Goal: Transaction & Acquisition: Purchase product/service

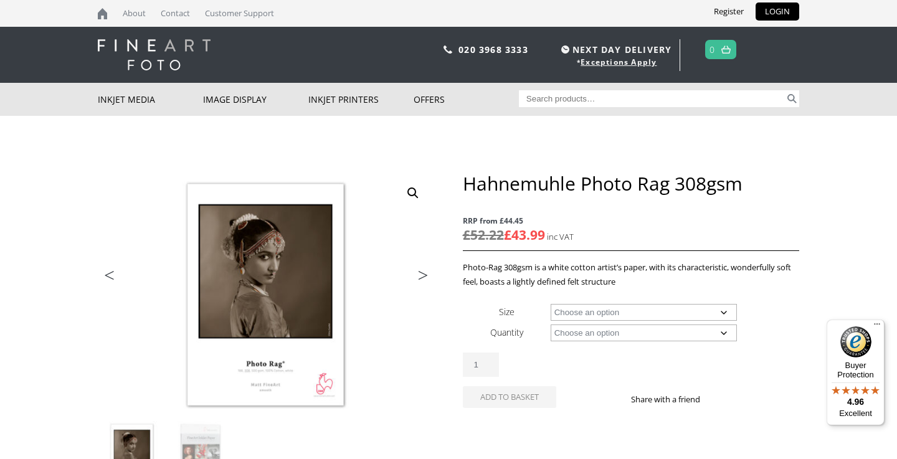
scroll to position [44, 0]
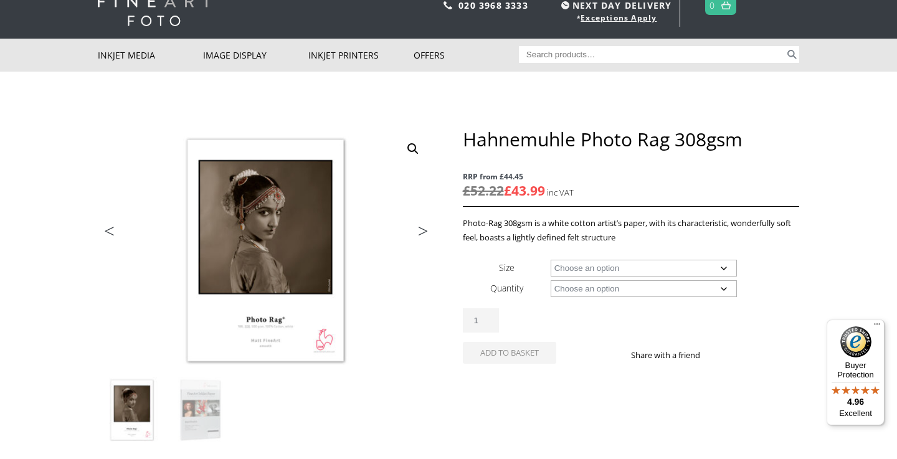
click at [581, 255] on div "Hahnemuhle Photo Rag 308gsm RRP from £44.45 £ 52.22 £ 43.99 Photo-Rag 308gsm is…" at bounding box center [631, 260] width 336 height 265
select select "a4-sheet"
select select "25-sheets"
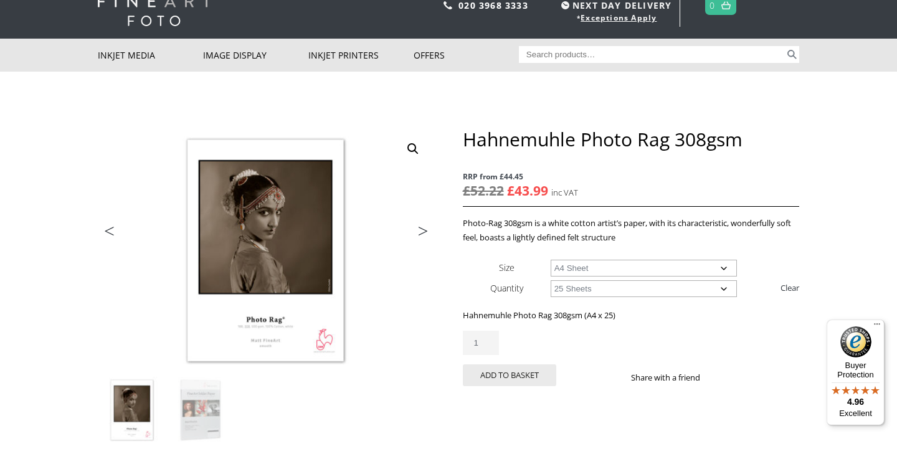
click at [532, 264] on th "Size" at bounding box center [507, 267] width 88 height 21
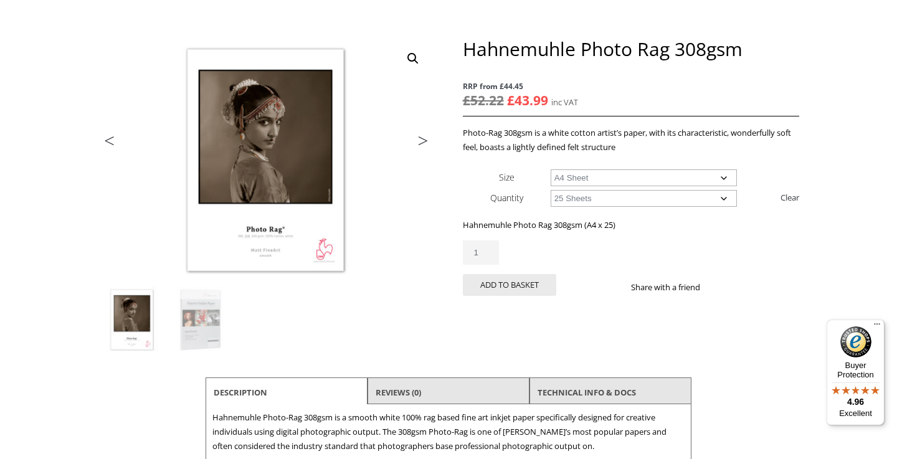
scroll to position [137, 0]
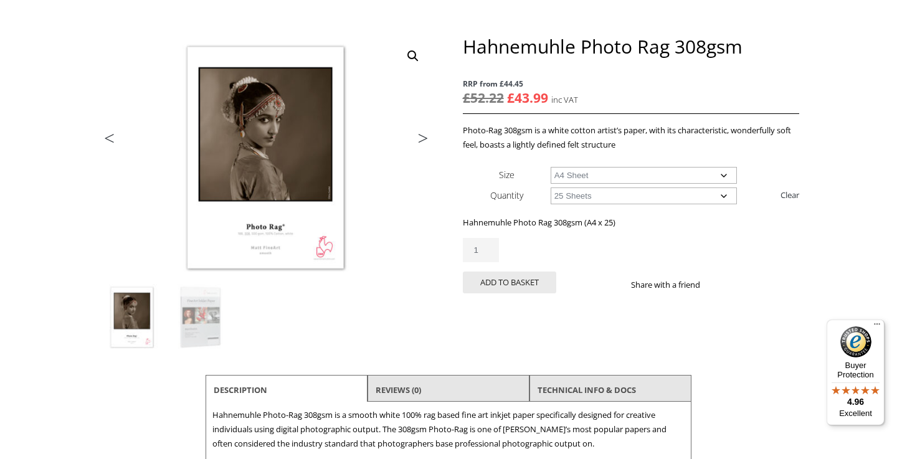
click at [604, 166] on td "Choose an option A4 Sheet A3 Sheet A3+ Sheet A2 Sheet" at bounding box center [674, 174] width 248 height 21
select select "a4-sheet"
click at [711, 91] on p "RRP from £44.45 £ 96.76 Original price was: £96.76. £ 87.99 Current price is: £…" at bounding box center [631, 92] width 336 height 44
click at [593, 306] on div "Hahnemuhle Photo Rag 308gsm RRP from £44.45 £ 52.22 Original price was: £52.22.…" at bounding box center [631, 179] width 336 height 288
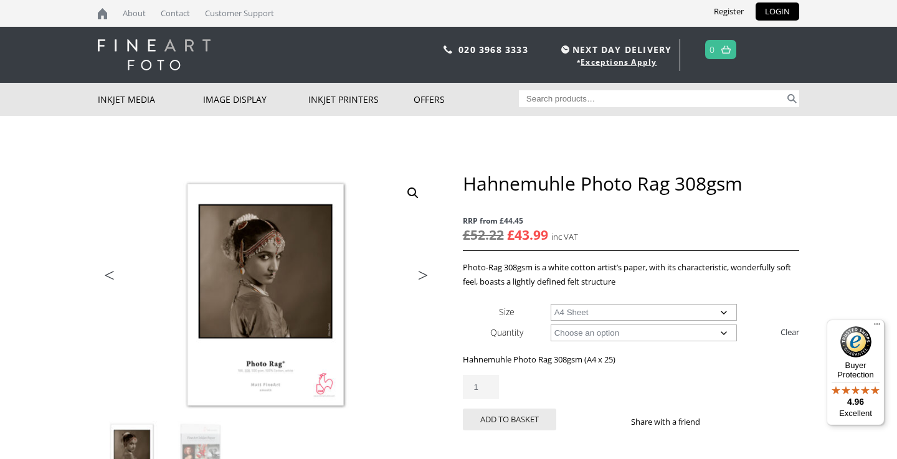
scroll to position [0, 0]
click at [666, 238] on p "RRP from £44.45 £ 52.22 Original price was: £52.22. £ 43.99 Current price is: £…" at bounding box center [631, 229] width 336 height 44
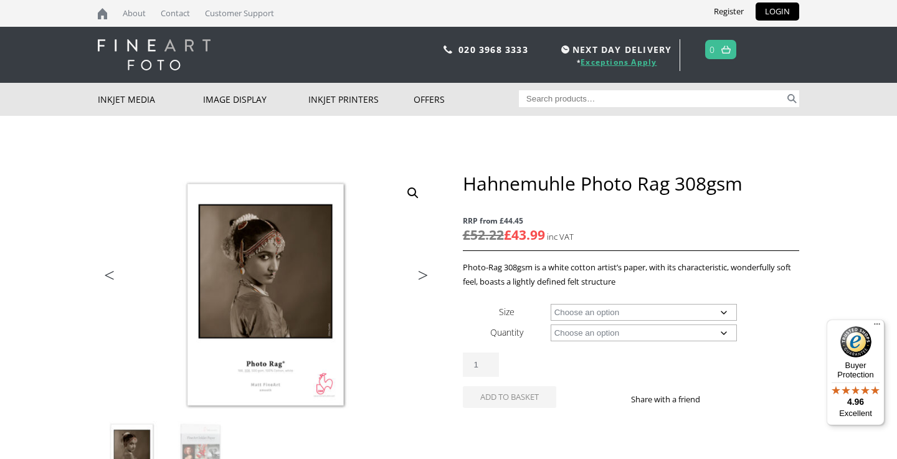
click at [593, 64] on link "Exceptions Apply" at bounding box center [618, 62] width 76 height 11
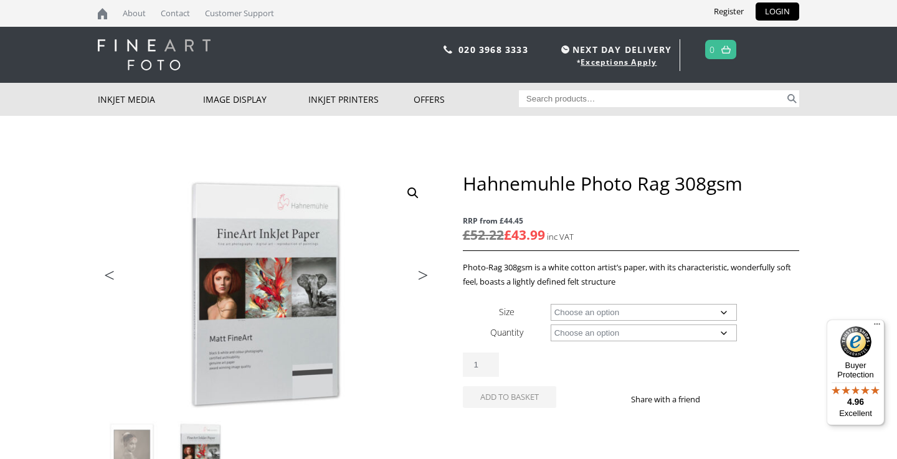
click at [831, 251] on body "NEXT DAY DELIVERY * Exceptions Apply About Contact Customer Support Register LO…" at bounding box center [448, 229] width 897 height 459
select select "a4-sheet"
click at [795, 268] on p "Photo-Rag 308gsm is a white cotton artist’s paper, with its characteristic, won…" at bounding box center [631, 274] width 336 height 29
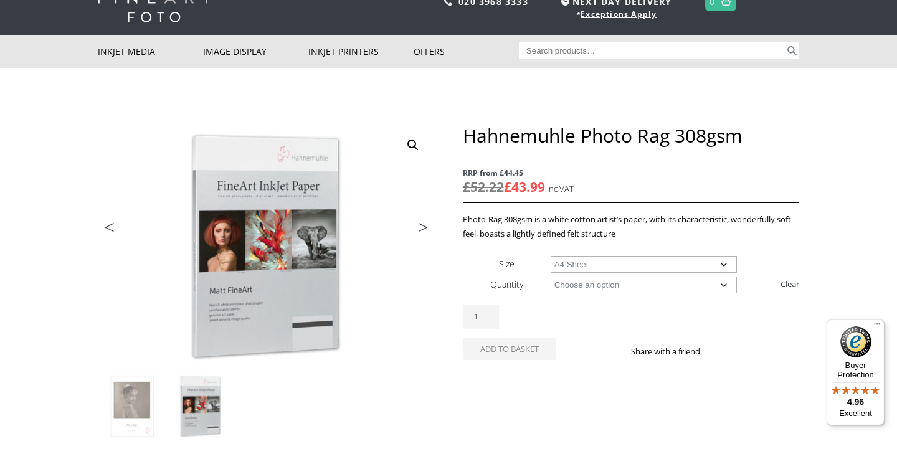
scroll to position [55, 0]
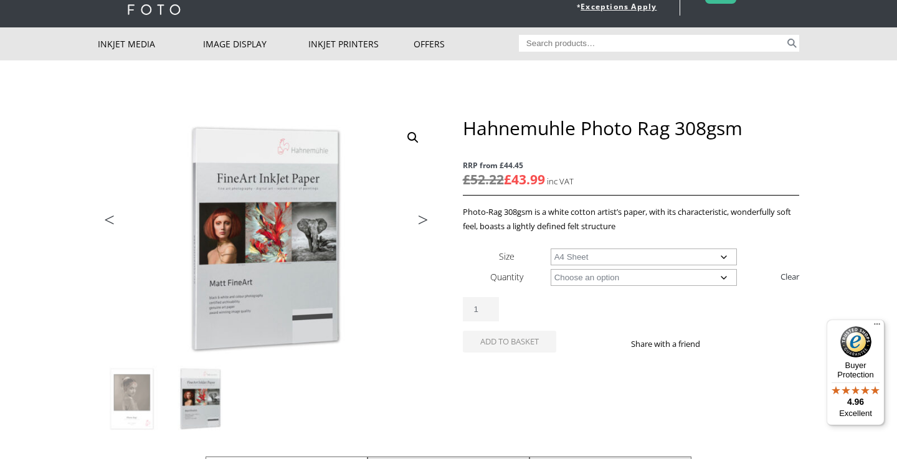
click at [425, 220] on link "Next" at bounding box center [417, 222] width 35 height 11
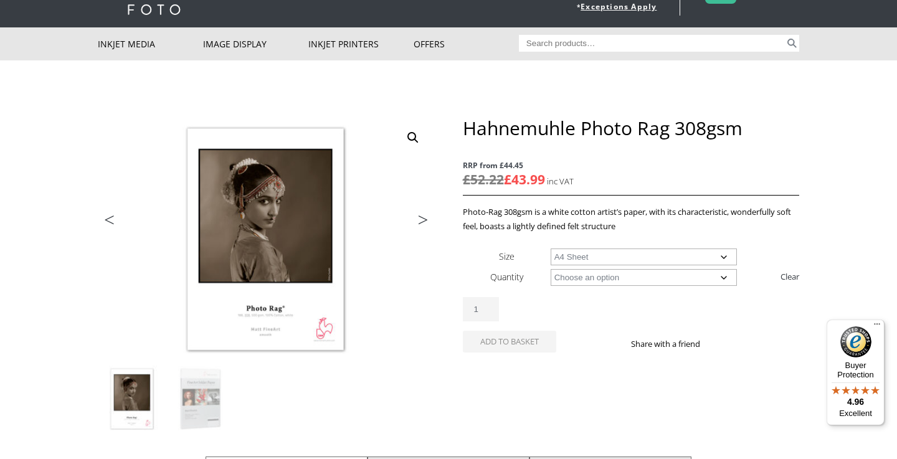
click at [425, 221] on link "Next" at bounding box center [417, 222] width 35 height 11
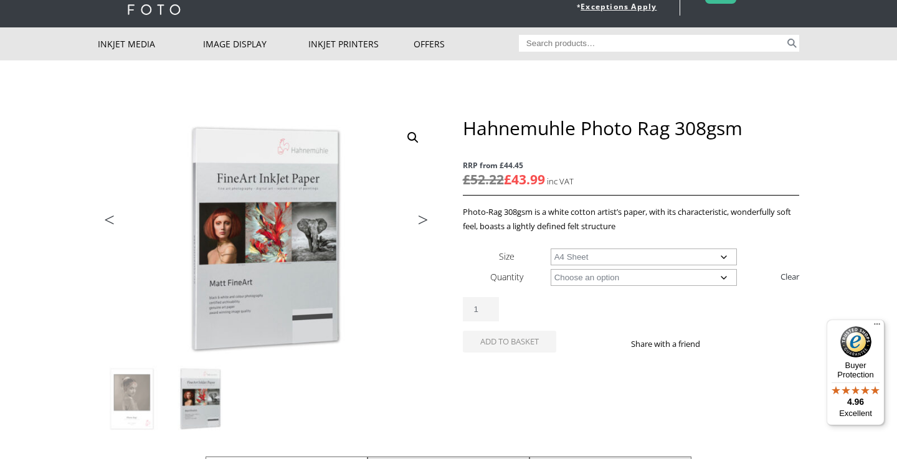
select select "25-sheets"
select select "a4-sheet"
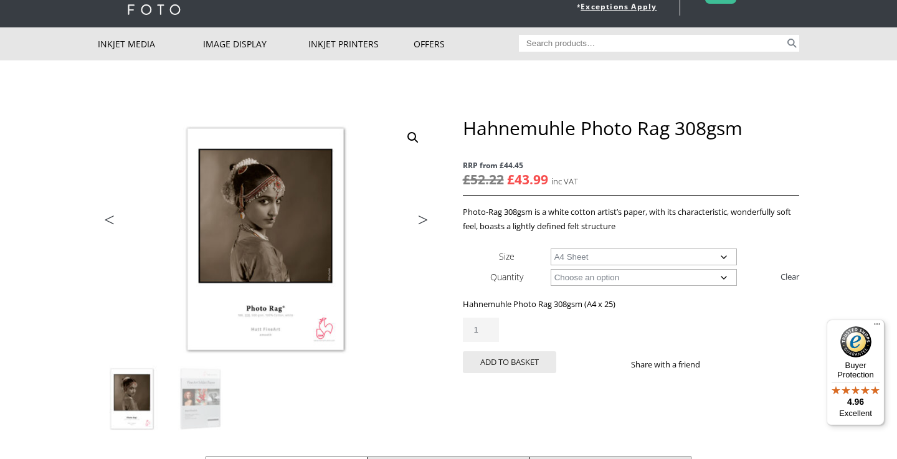
click at [592, 390] on div "Hahnemuhle Photo Rag 308gsm RRP from £44.45 £ 52.22 Original price was: £52.22.…" at bounding box center [631, 259] width 336 height 286
click at [524, 362] on button "Add to basket" at bounding box center [509, 364] width 93 height 22
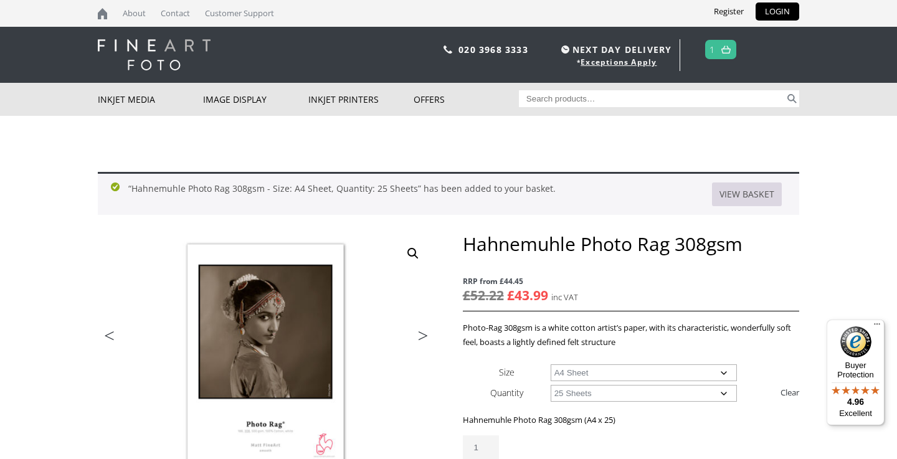
click at [763, 196] on link "View basket" at bounding box center [747, 194] width 70 height 24
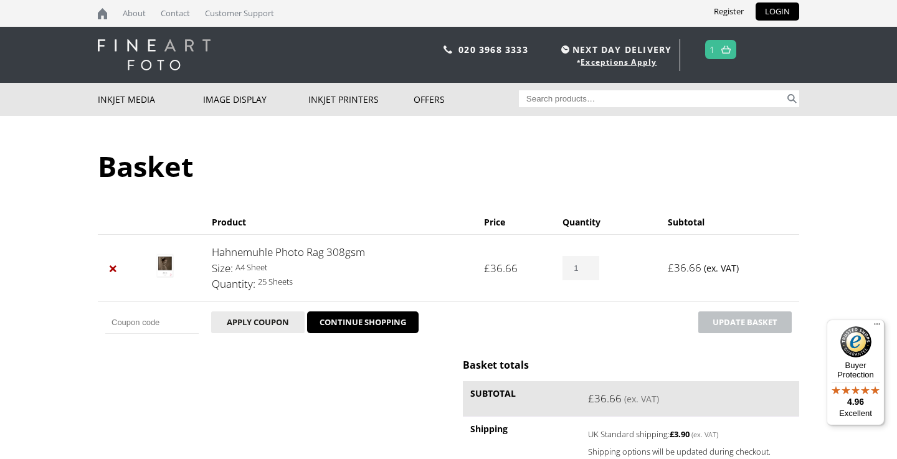
click at [567, 341] on td "Coupon: Apply coupon CONTINUE SHOPPING Update basket" at bounding box center [448, 322] width 701 height 42
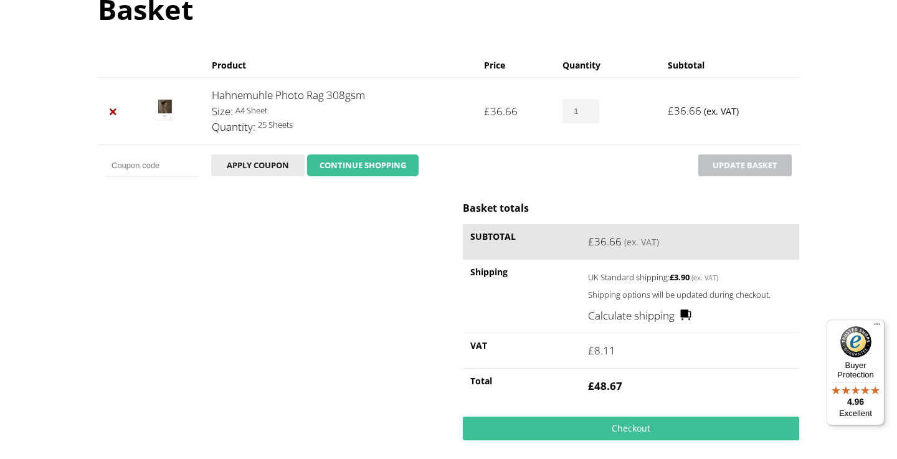
scroll to position [154, 0]
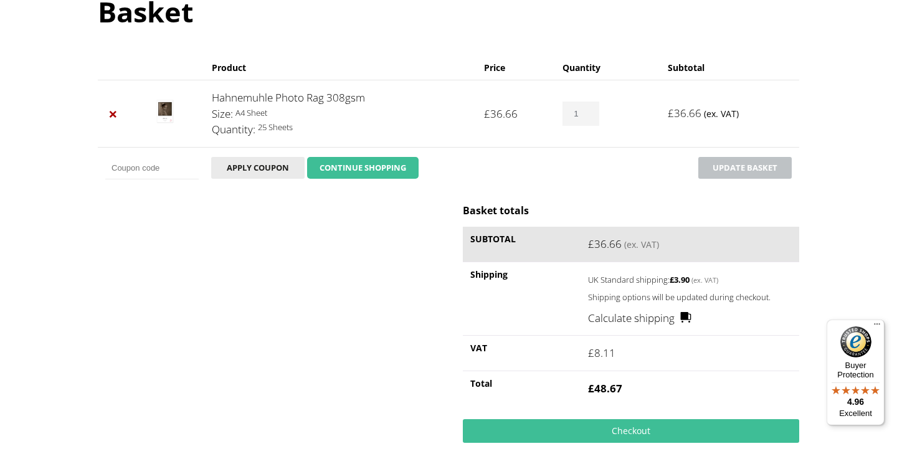
click at [362, 167] on link "CONTINUE SHOPPING" at bounding box center [362, 168] width 111 height 22
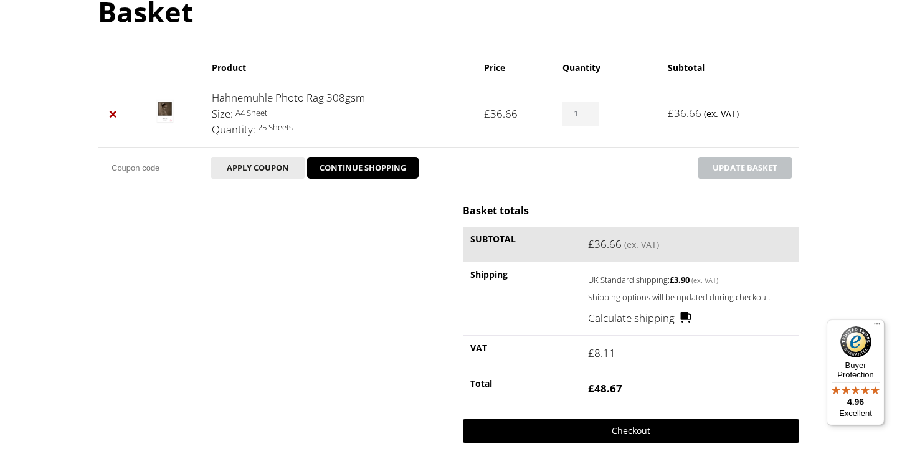
click at [646, 437] on link "Checkout" at bounding box center [631, 431] width 336 height 24
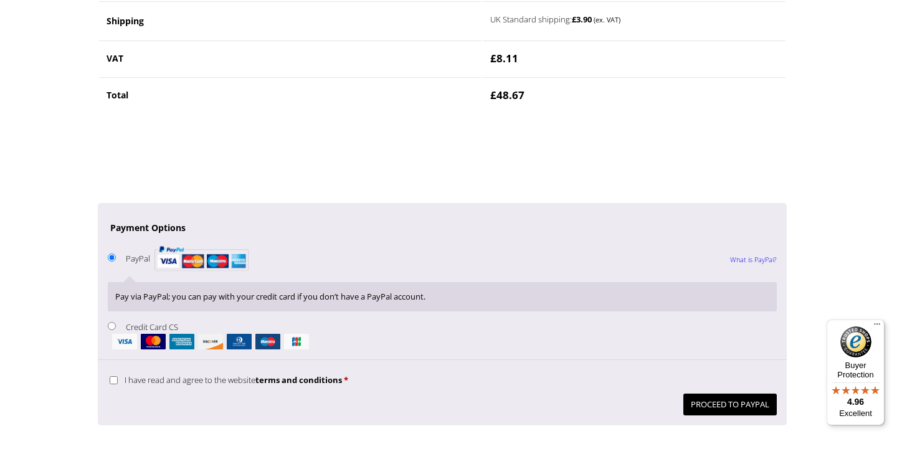
scroll to position [1054, 0]
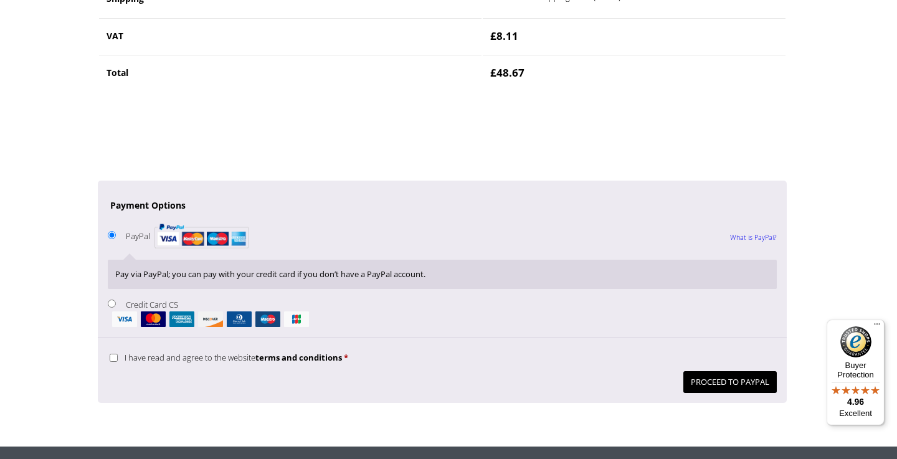
click at [110, 300] on input "Credit Card CS" at bounding box center [112, 304] width 8 height 8
radio input "true"
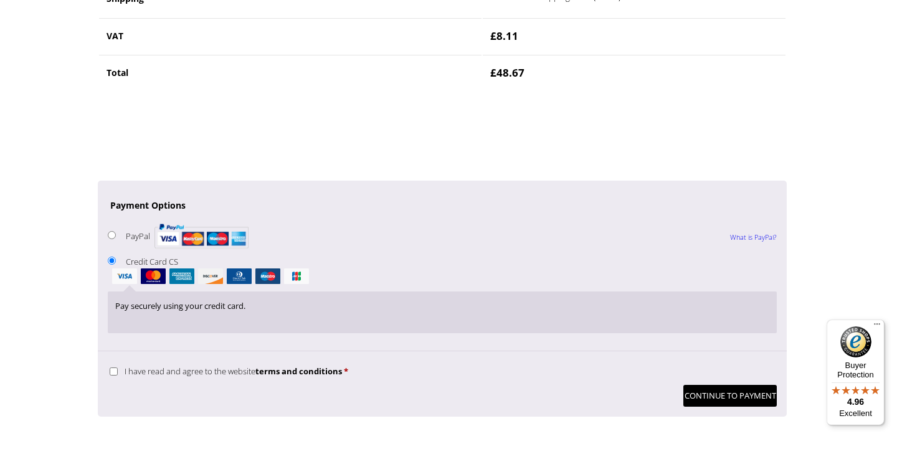
click at [113, 367] on input "I have read and agree to the website terms and conditions *" at bounding box center [114, 371] width 8 height 8
checkbox input "true"
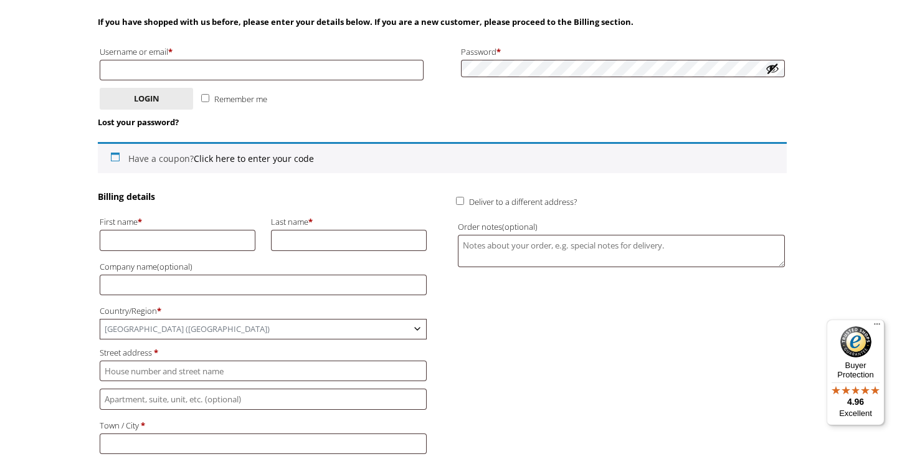
scroll to position [216, 0]
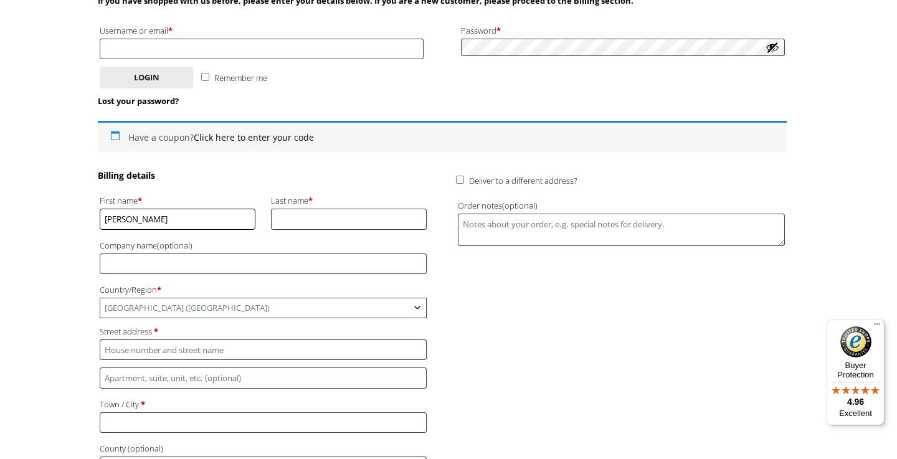
type input "Rudi"
type input "Harling"
type input "1 Brookside Cottages"
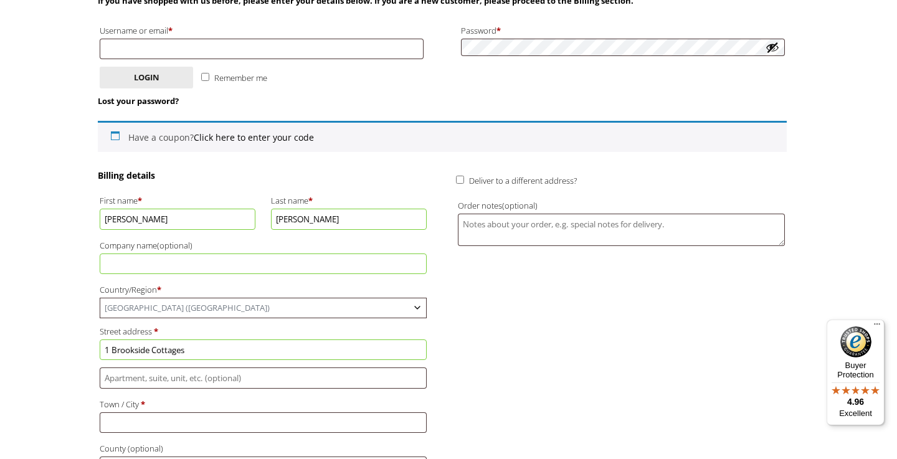
click at [461, 341] on div "Billing details First name * [PERSON_NAME] Last name * [PERSON_NAME] Company na…" at bounding box center [442, 416] width 689 height 494
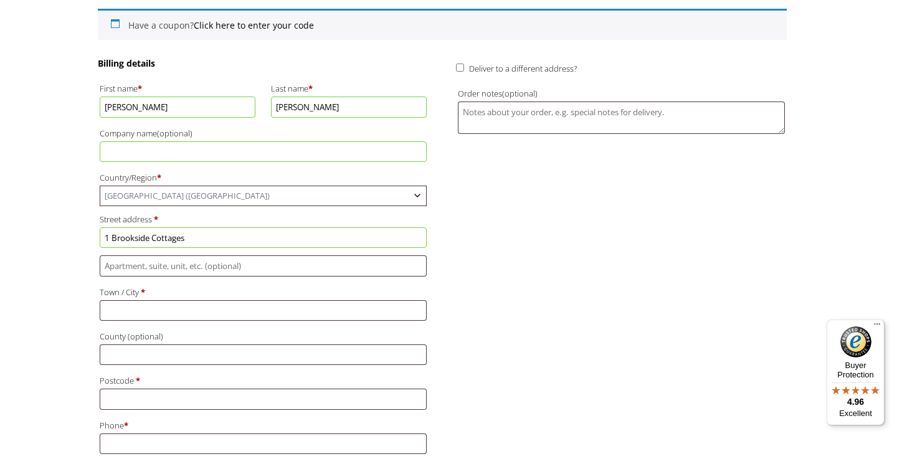
scroll to position [330, 0]
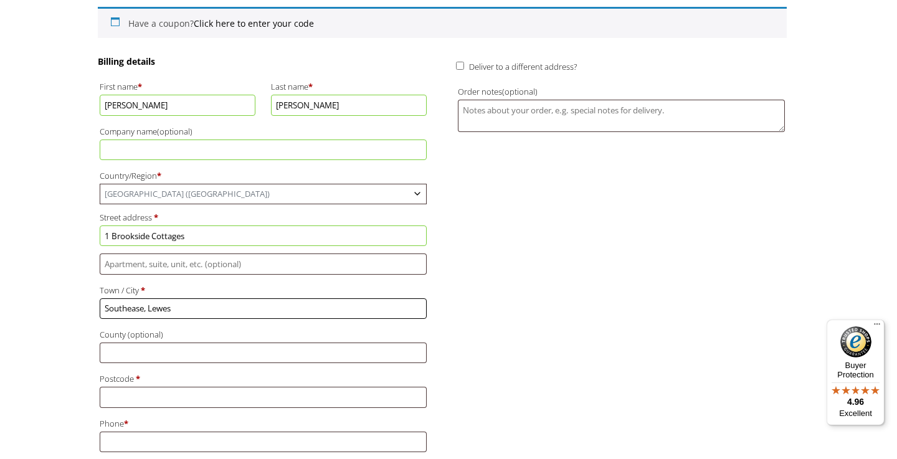
type input "Southease, Lewes"
type input "[GEOGRAPHIC_DATA]"
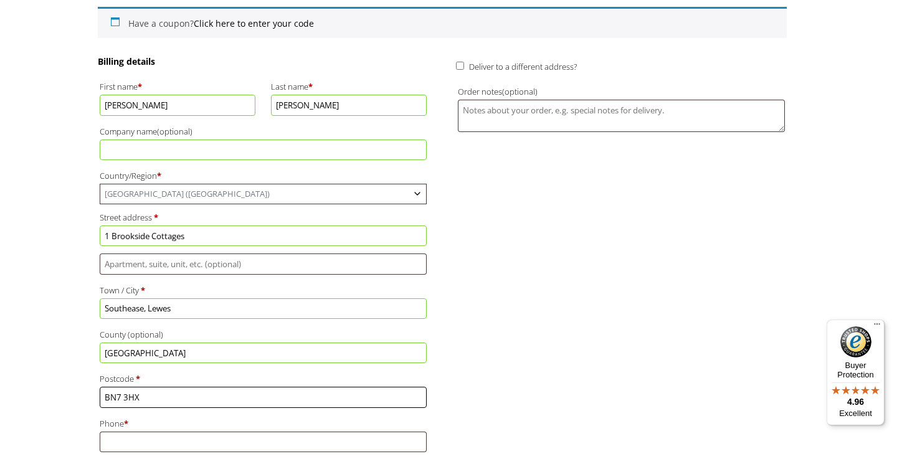
type input "BN7 3HX"
click at [530, 343] on div "Billing details First name * Rudi Last name * Harling Company name (optional) C…" at bounding box center [442, 302] width 689 height 494
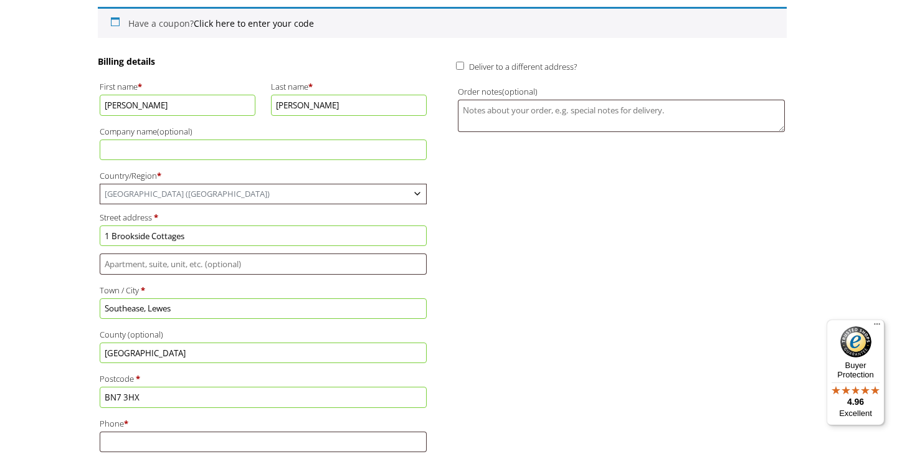
scroll to position [417, 0]
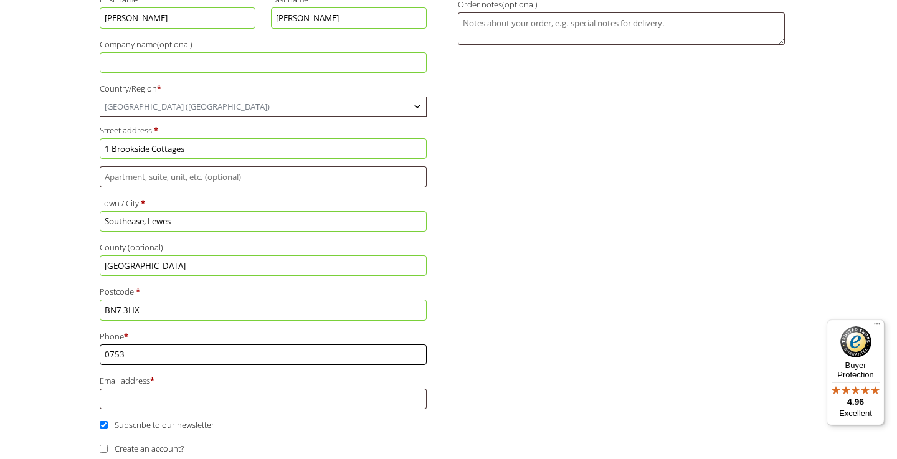
type input "07534"
type input "07534558257"
type input "rudiharling@icloud.com"
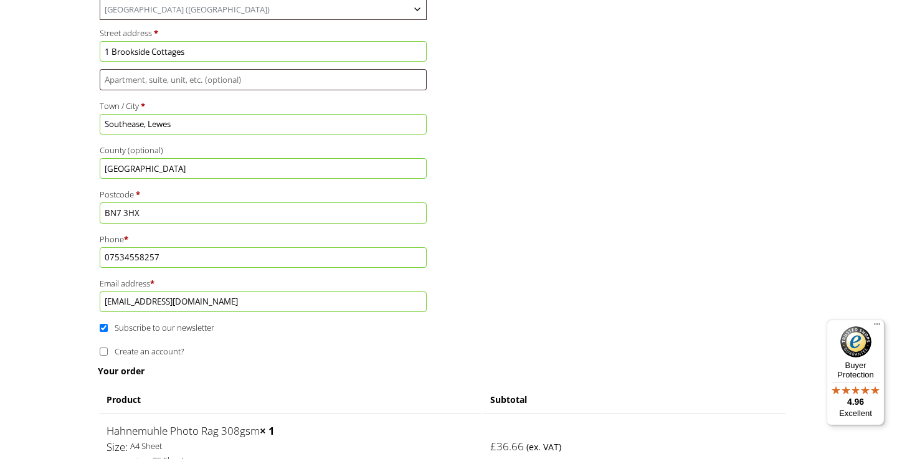
scroll to position [514, 0]
click at [101, 324] on input "Subscribe to our newsletter" at bounding box center [104, 328] width 8 height 8
checkbox input "false"
click at [103, 348] on input "Create an account?" at bounding box center [104, 352] width 8 height 8
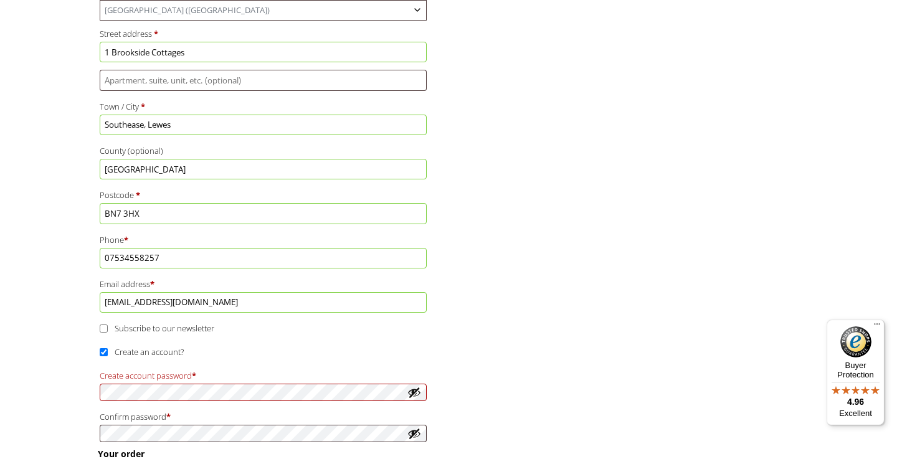
click at [104, 348] on input "Create an account?" at bounding box center [104, 352] width 8 height 8
checkbox input "false"
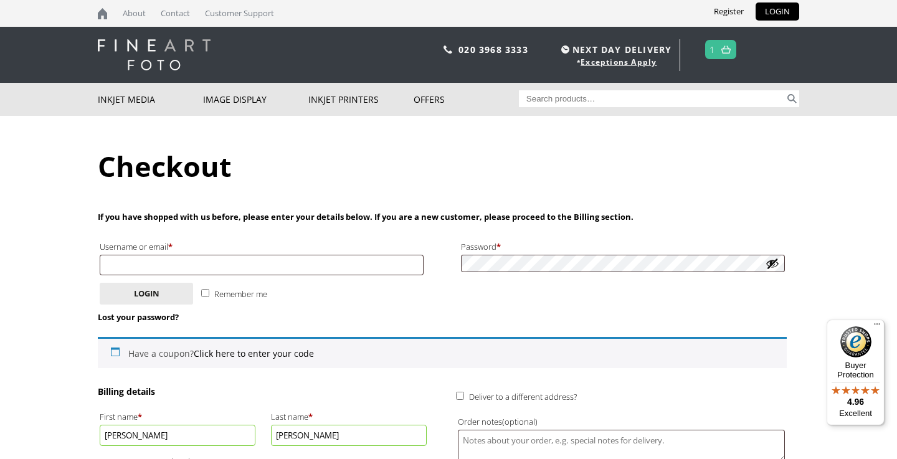
scroll to position [0, 0]
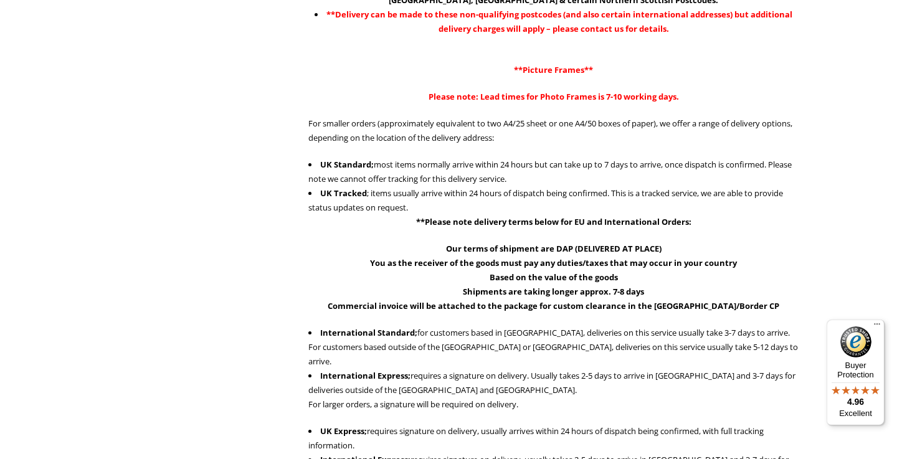
scroll to position [314, 0]
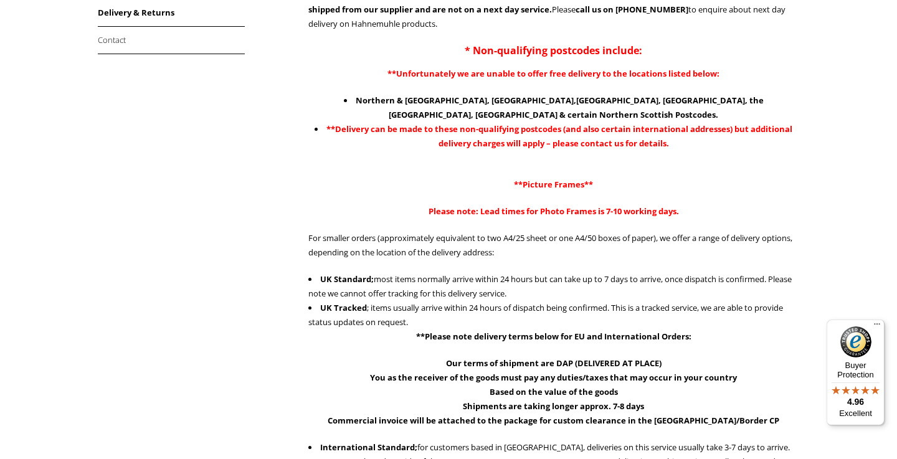
click at [509, 43] on div "**We are not able to guarantee next day delivery for some products – please see…" at bounding box center [553, 34] width 491 height 232
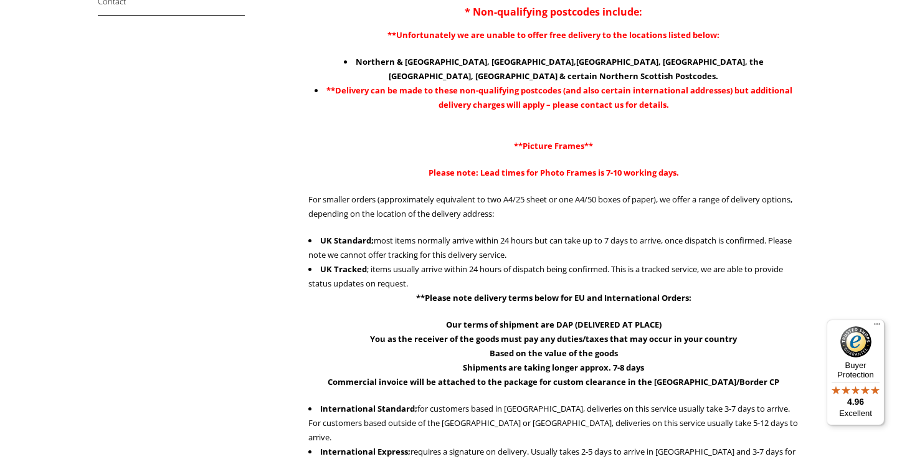
scroll to position [353, 0]
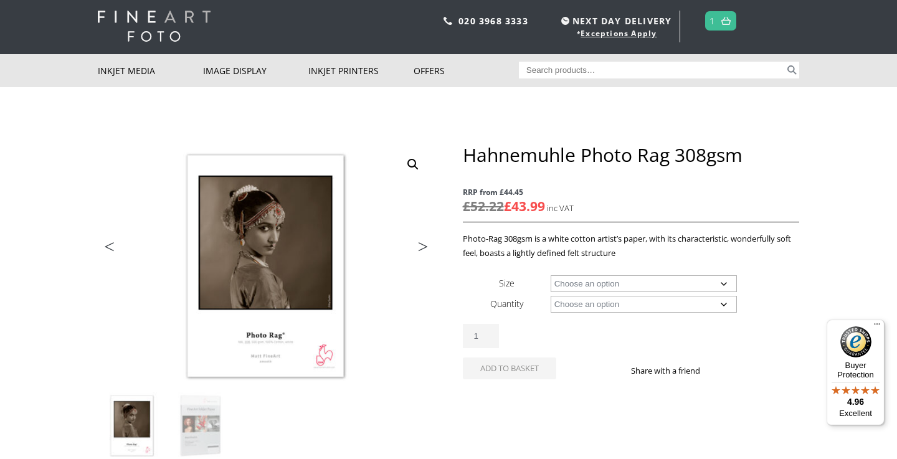
scroll to position [28, 0]
select select "a4-sheet"
click at [727, 19] on img at bounding box center [725, 21] width 9 height 8
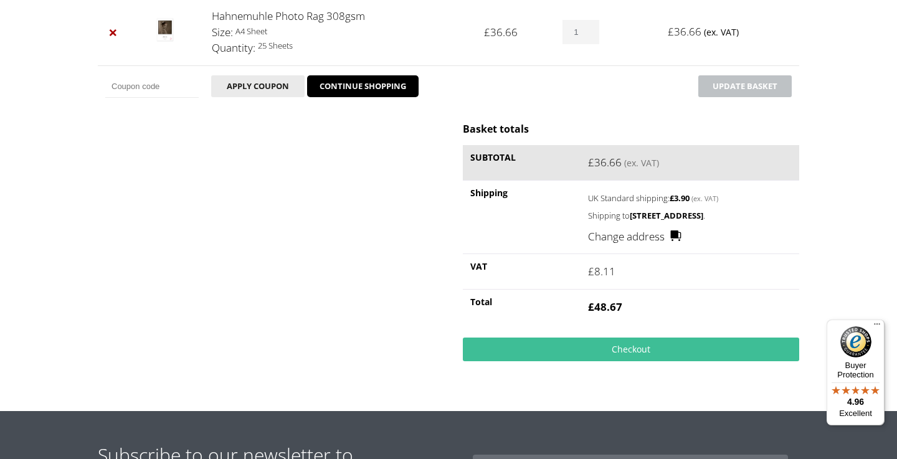
scroll to position [239, 0]
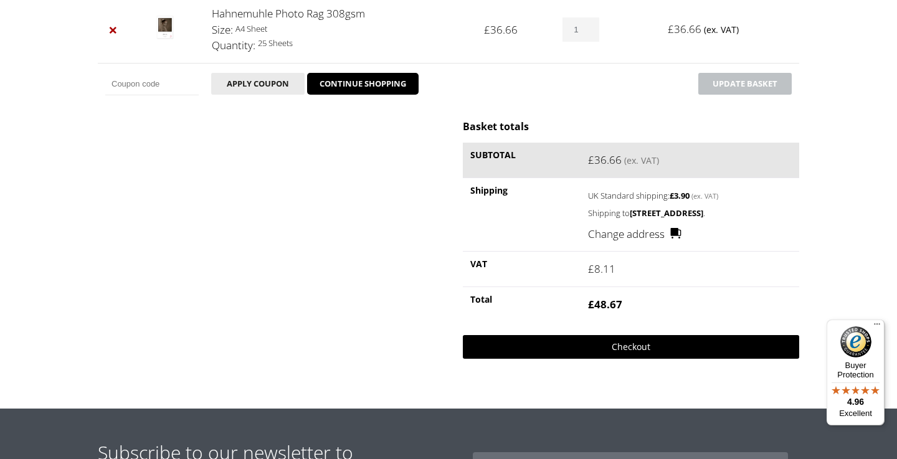
click at [608, 358] on link "Checkout" at bounding box center [631, 347] width 336 height 24
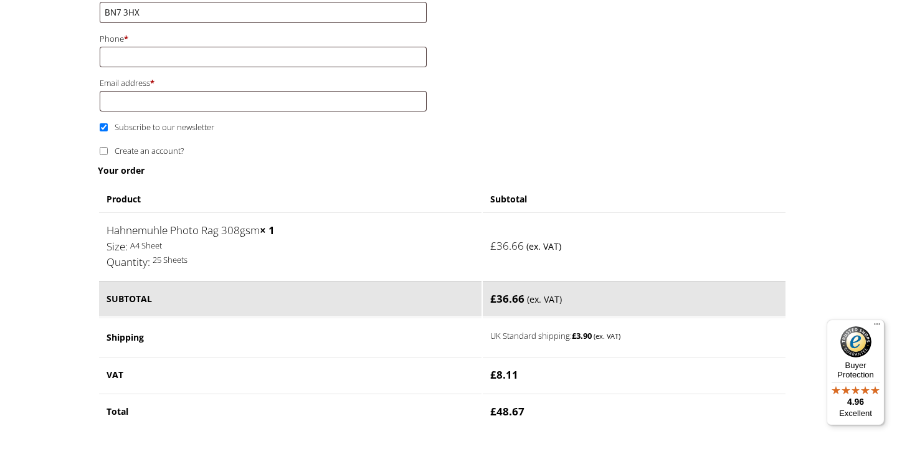
scroll to position [716, 0]
click at [503, 317] on td "UK Standard shipping: £ 3.90 (ex. VAT)" at bounding box center [634, 336] width 303 height 38
click at [503, 327] on label "UK Standard shipping: £ 3.90 (ex. VAT)" at bounding box center [619, 334] width 259 height 15
click at [394, 317] on th "Shipping" at bounding box center [290, 336] width 382 height 38
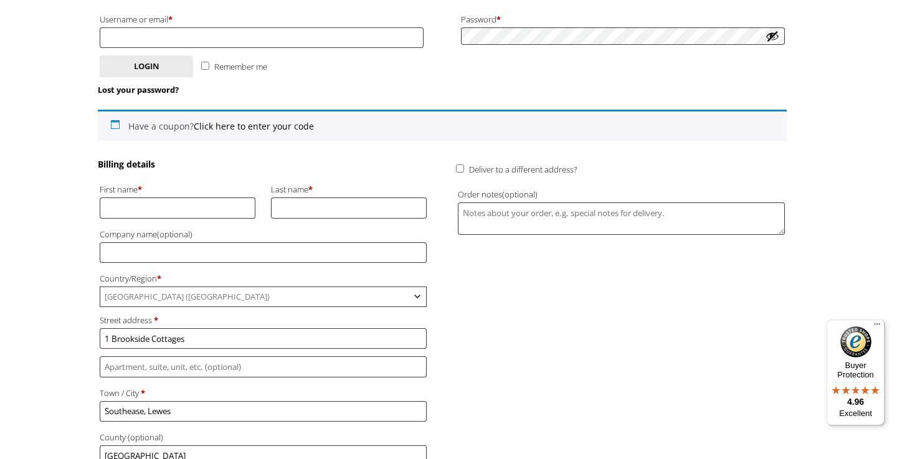
scroll to position [227, 0]
type input "Rudi"
type input "Harling"
click at [472, 345] on div "Billing details First name * Rudi Last name * Harling Company name (optional) C…" at bounding box center [442, 406] width 689 height 494
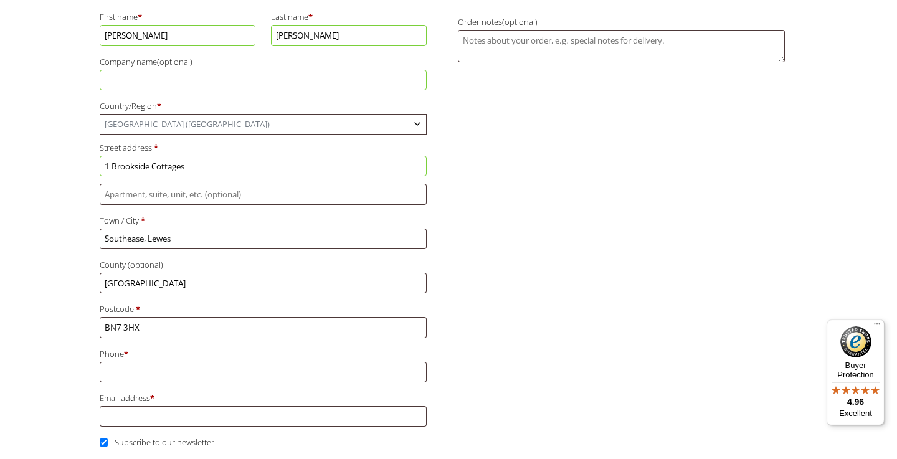
scroll to position [399, 0]
type input "07534"
type input "07534558257"
type input "rudiharling@icloud.com"
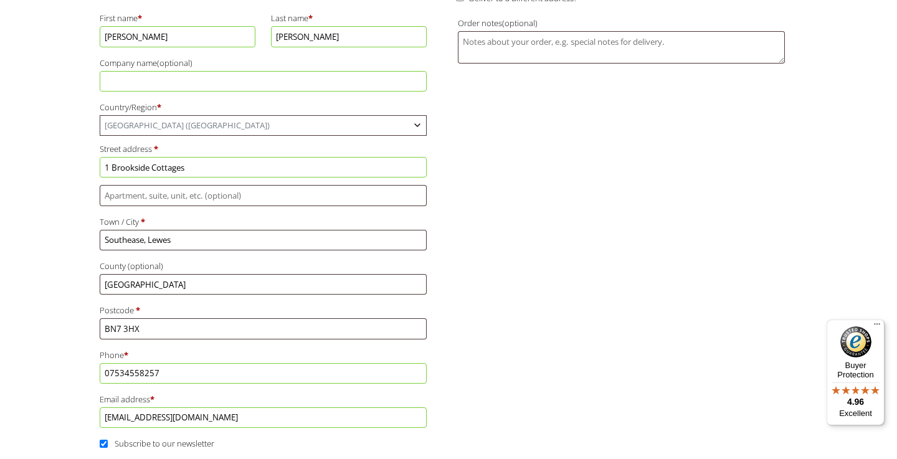
click at [530, 401] on div "Billing details First name * Rudi Last name * Harling Company name (optional) C…" at bounding box center [442, 234] width 689 height 494
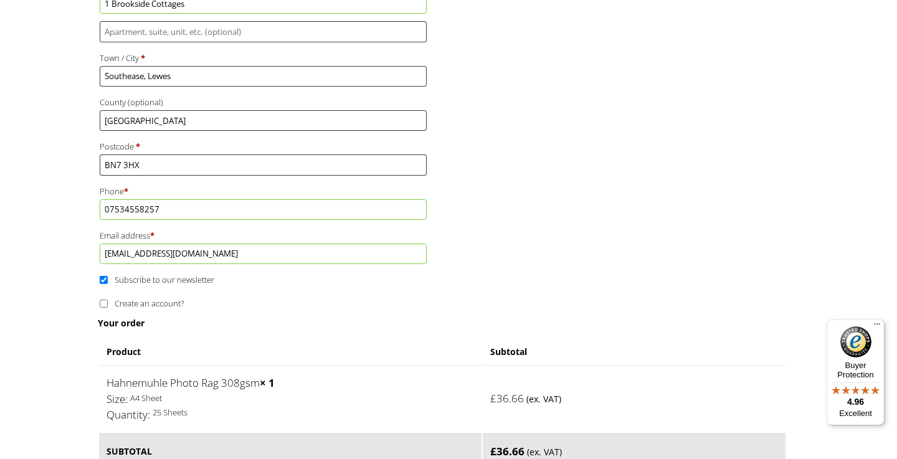
scroll to position [572, 0]
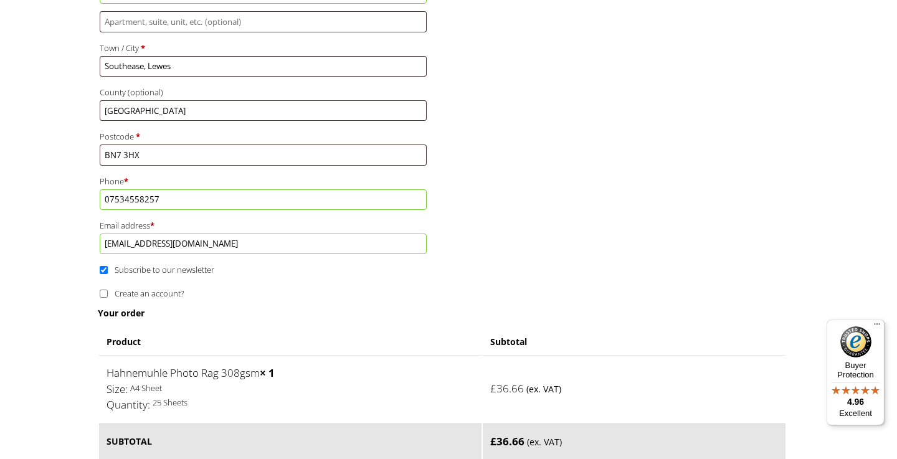
click at [106, 266] on input "Subscribe to our newsletter" at bounding box center [104, 270] width 8 height 8
checkbox input "false"
drag, startPoint x: 99, startPoint y: 242, endPoint x: 71, endPoint y: 272, distance: 40.5
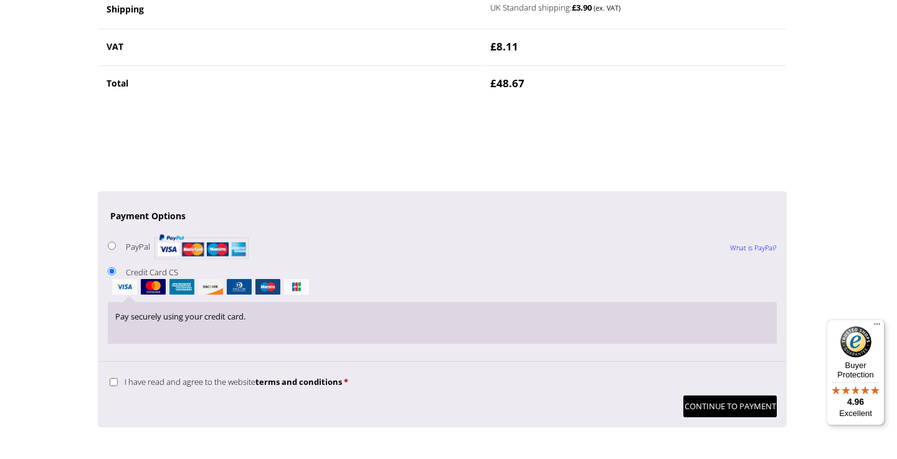
scroll to position [1046, 0]
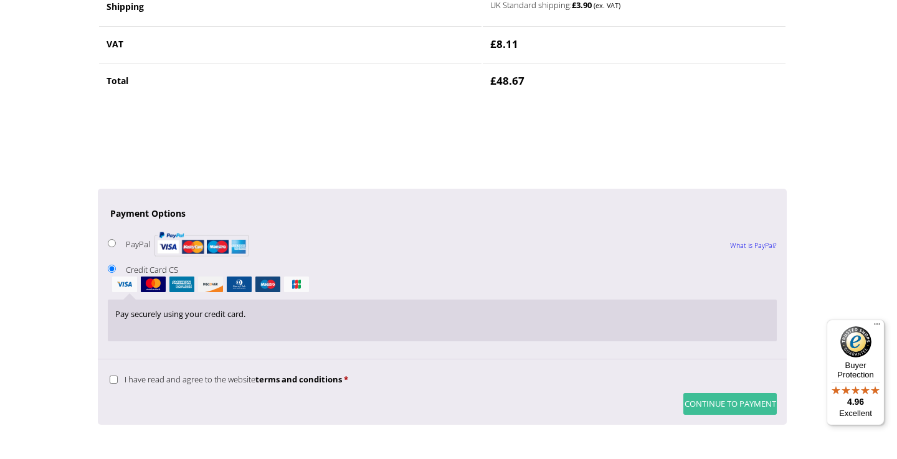
click at [732, 393] on button "Continue to Payment" at bounding box center [729, 404] width 93 height 22
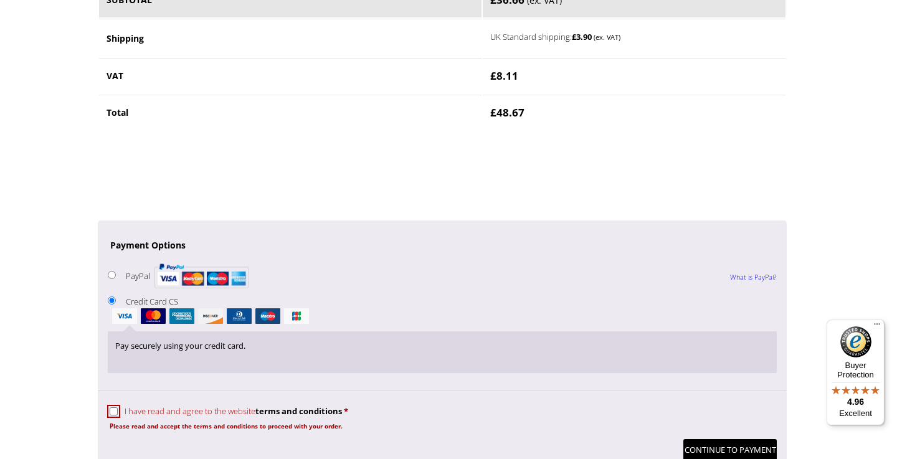
scroll to position [1065, 0]
click at [114, 407] on input "I have read and agree to the website terms and conditions *" at bounding box center [114, 411] width 8 height 8
checkbox input "true"
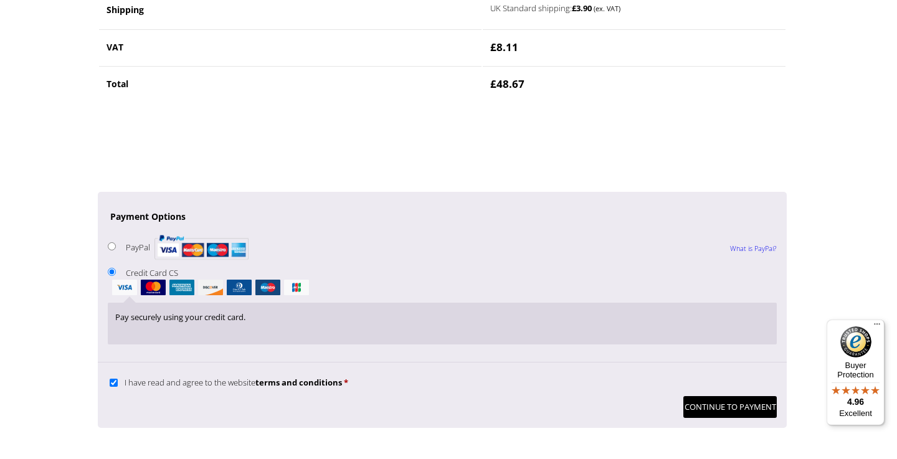
scroll to position [1201, 0]
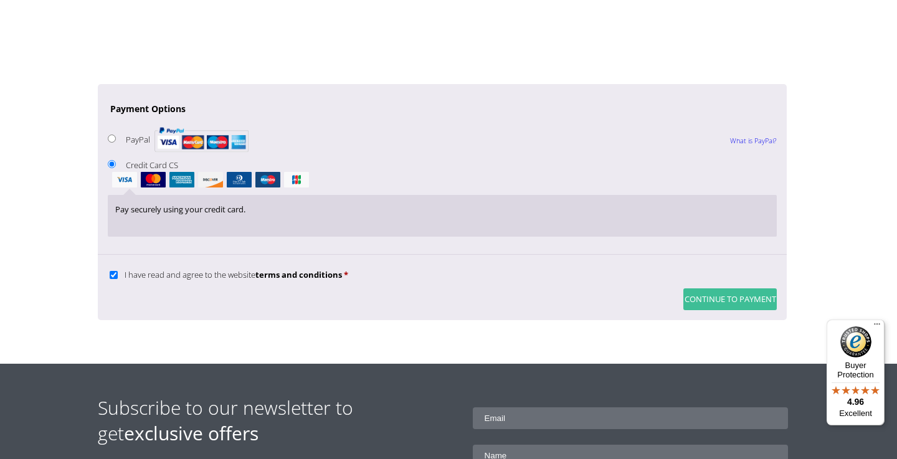
click at [704, 288] on button "Continue to Payment" at bounding box center [729, 299] width 93 height 22
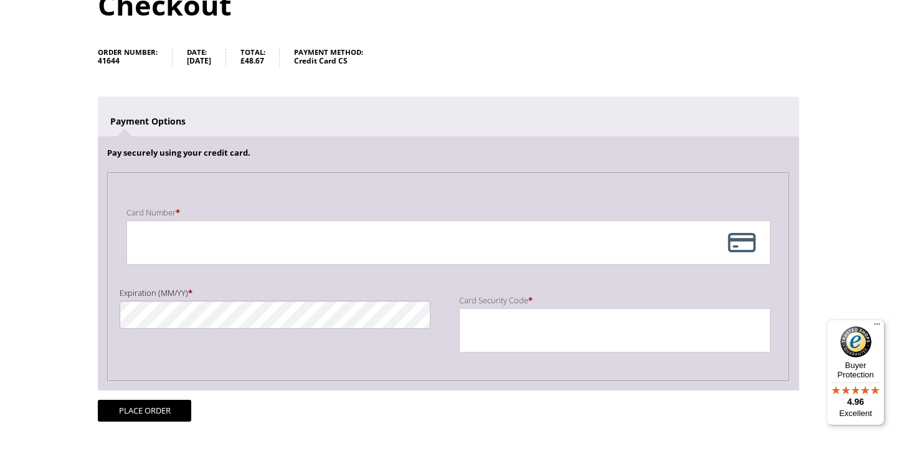
scroll to position [167, 0]
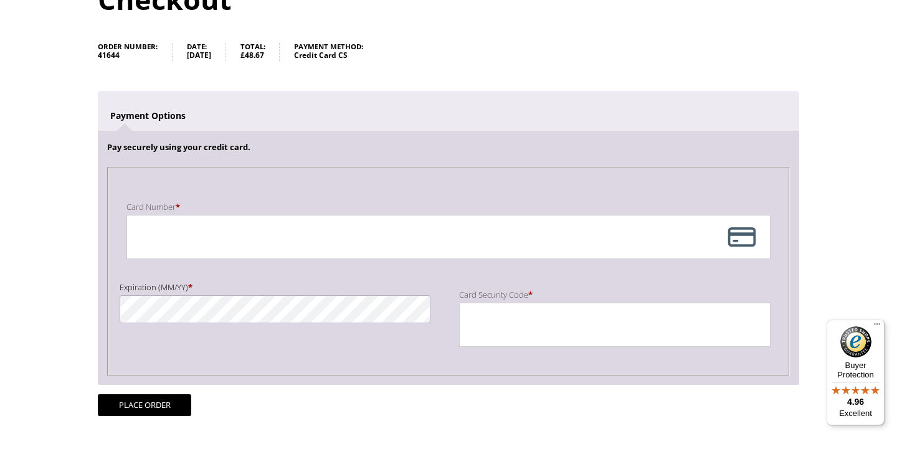
click at [389, 325] on div "Card Number * Expiration (MM/YY) * Card Security Code *" at bounding box center [449, 271] width 662 height 188
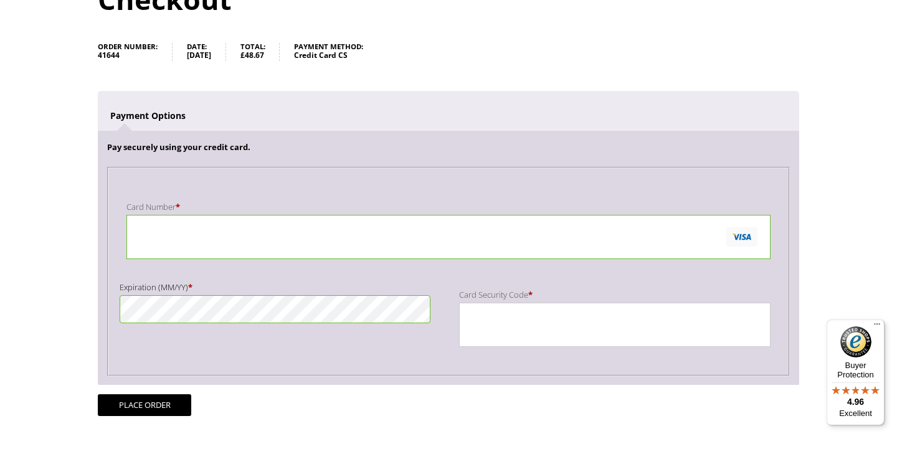
click at [460, 326] on div "Payment Info" at bounding box center [614, 325] width 311 height 44
click at [389, 420] on div "Checkout Order number: 41644 Date: 18th September 2025 Total: £ 48.67 Payment m…" at bounding box center [448, 204] width 701 height 511
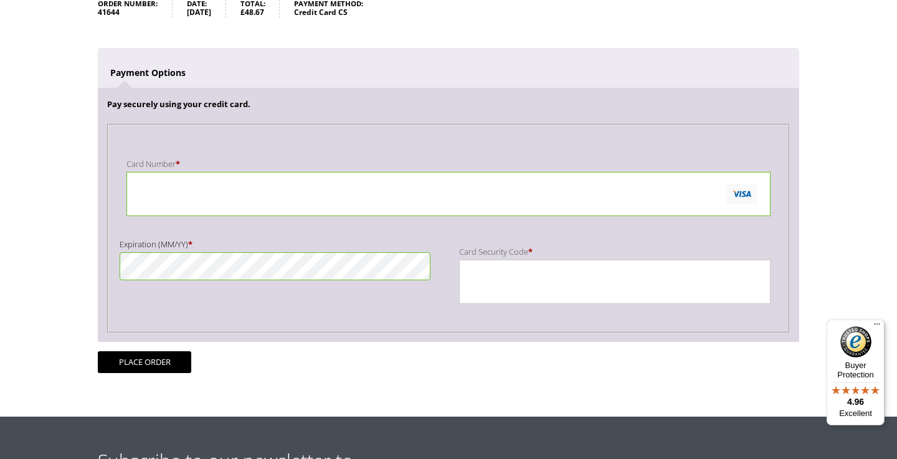
scroll to position [289, 0]
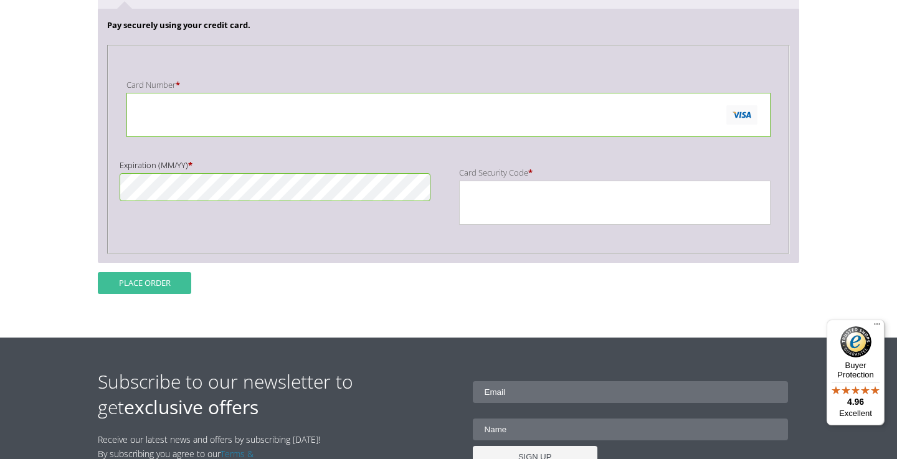
click at [161, 283] on button "Place order" at bounding box center [144, 283] width 93 height 22
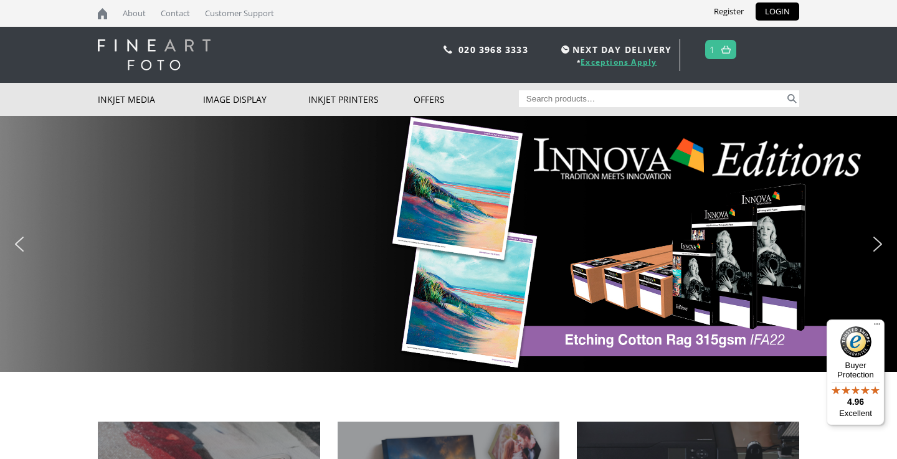
click at [625, 62] on link "Exceptions Apply" at bounding box center [618, 62] width 76 height 11
click at [607, 45] on span "NEXT DAY DELIVERY" at bounding box center [614, 49] width 113 height 14
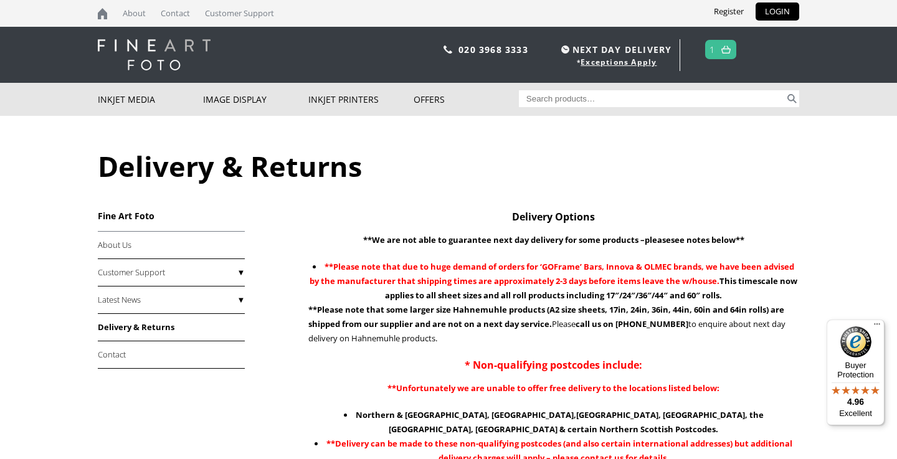
click at [106, 333] on link "Delivery & Returns" at bounding box center [171, 327] width 147 height 27
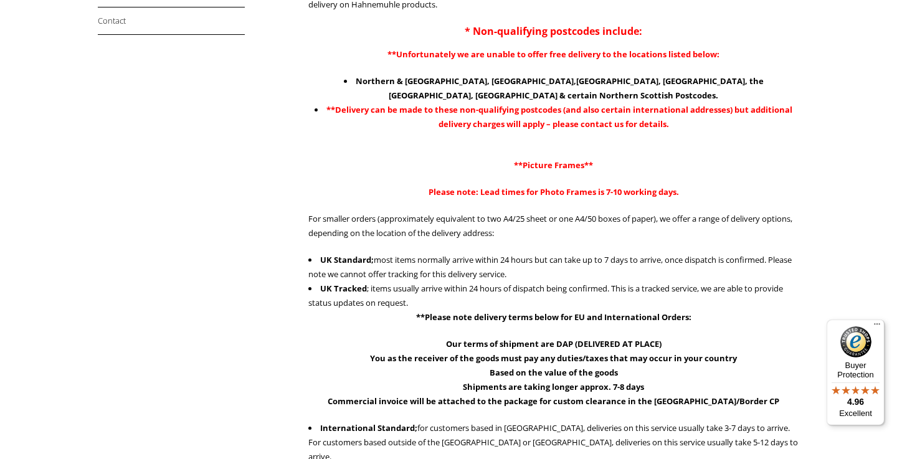
scroll to position [338, 0]
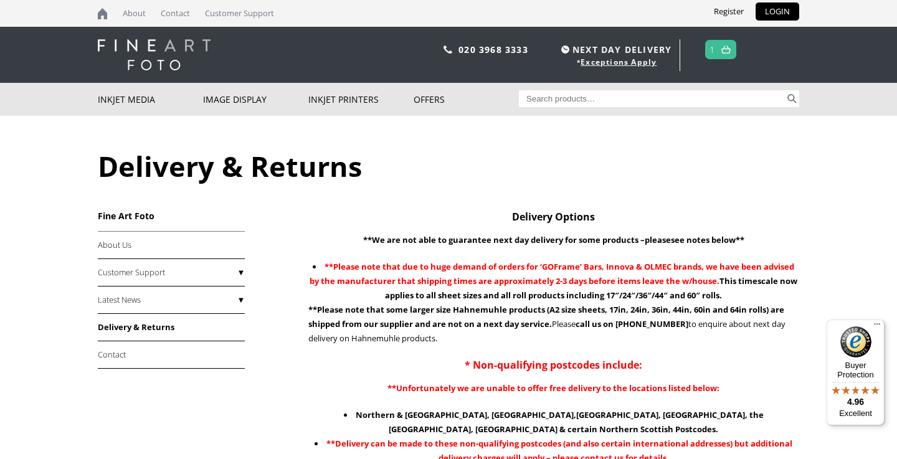
scroll to position [0, 0]
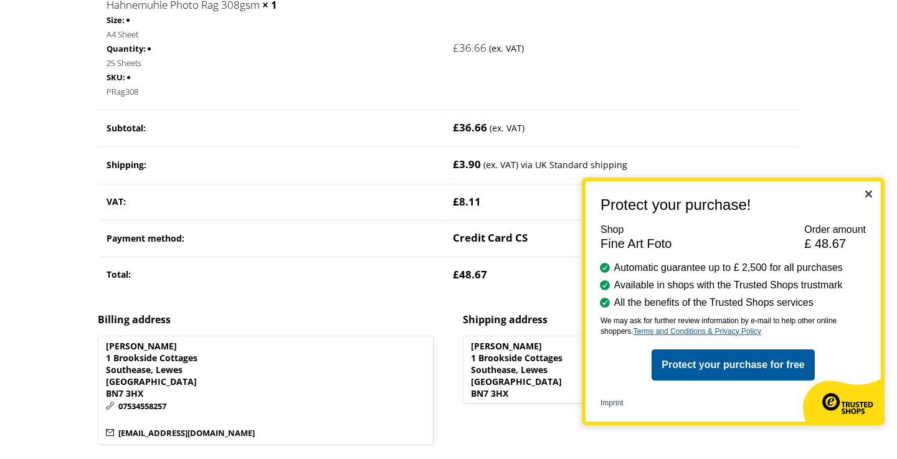
scroll to position [347, 0]
click at [741, 370] on button "Protect your purchase for free" at bounding box center [732, 364] width 163 height 31
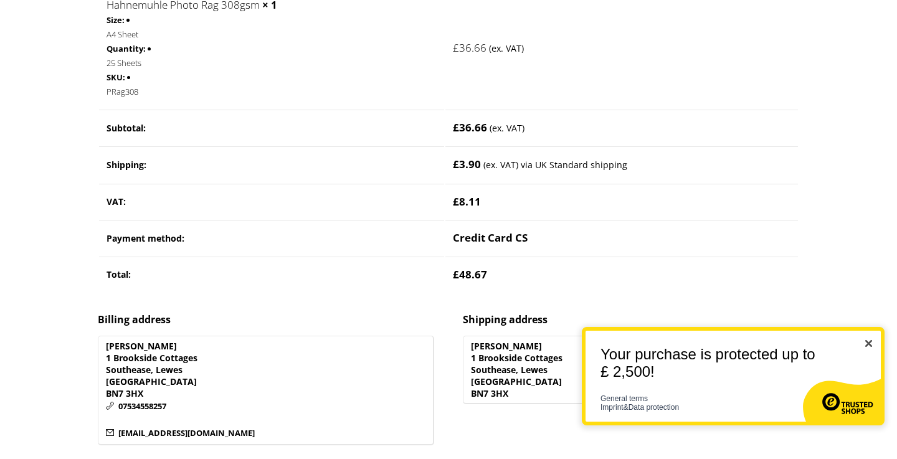
click at [867, 344] on img "Close" at bounding box center [868, 343] width 7 height 7
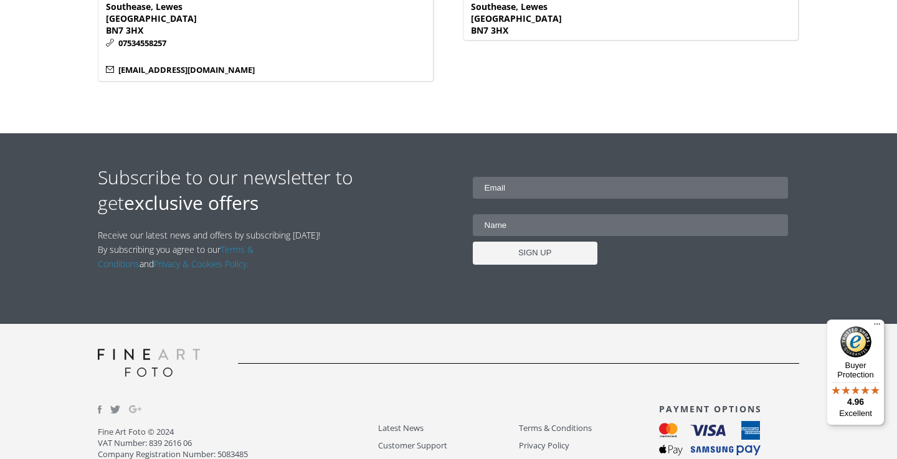
scroll to position [710, 0]
